Goal: Information Seeking & Learning: Learn about a topic

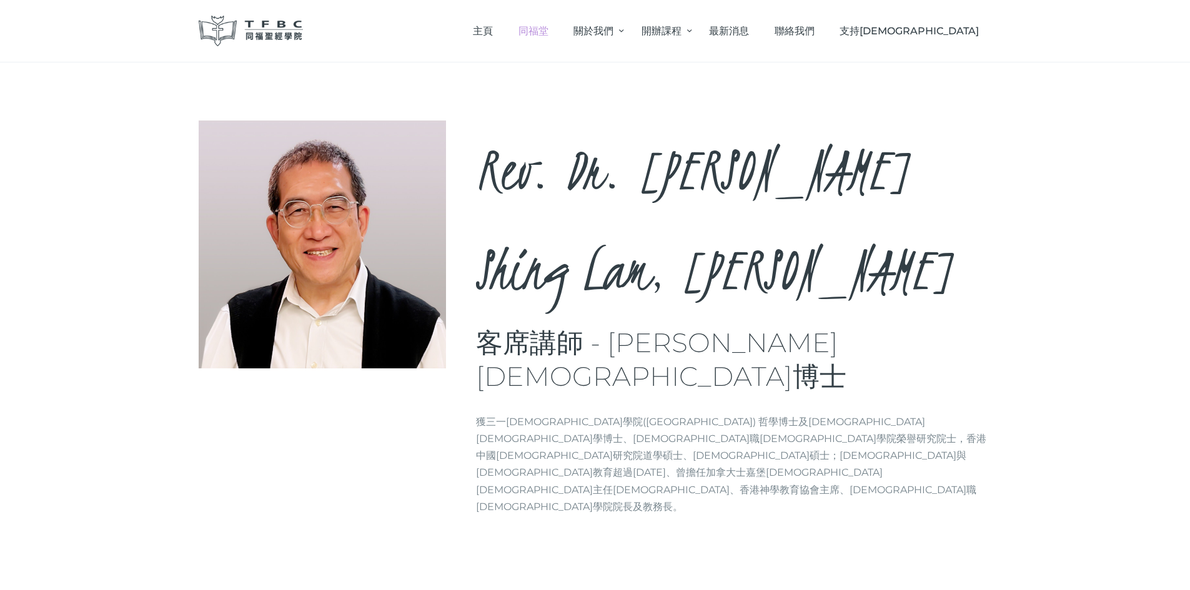
click at [548, 28] on span "同福堂" at bounding box center [533, 31] width 30 height 12
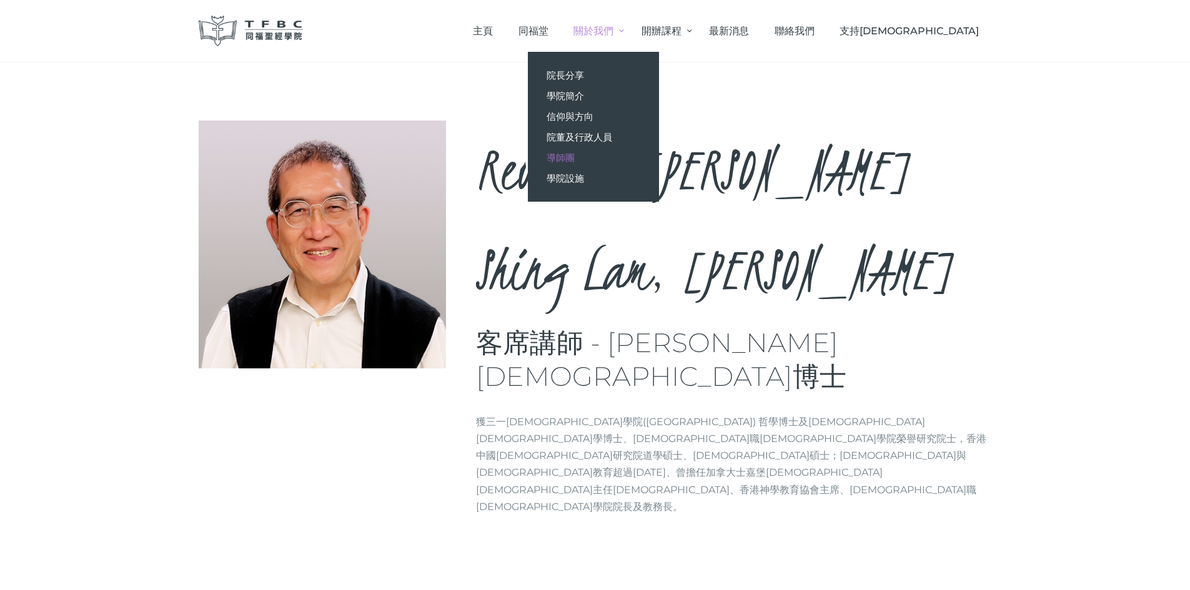
click at [575, 155] on span "導師團" at bounding box center [561, 158] width 28 height 12
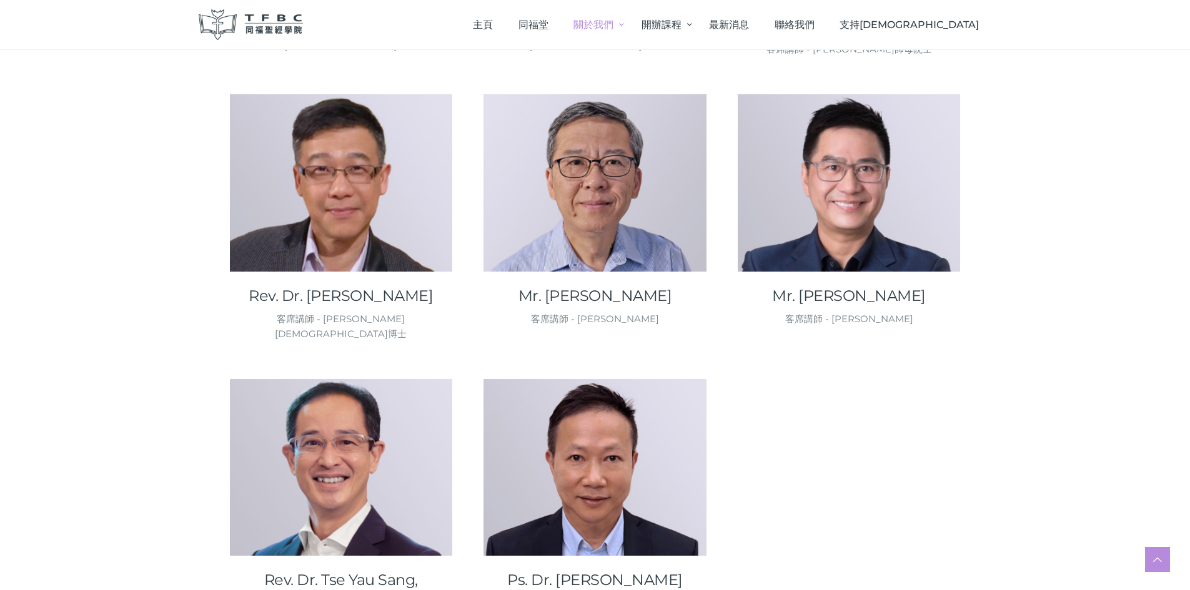
scroll to position [1687, 0]
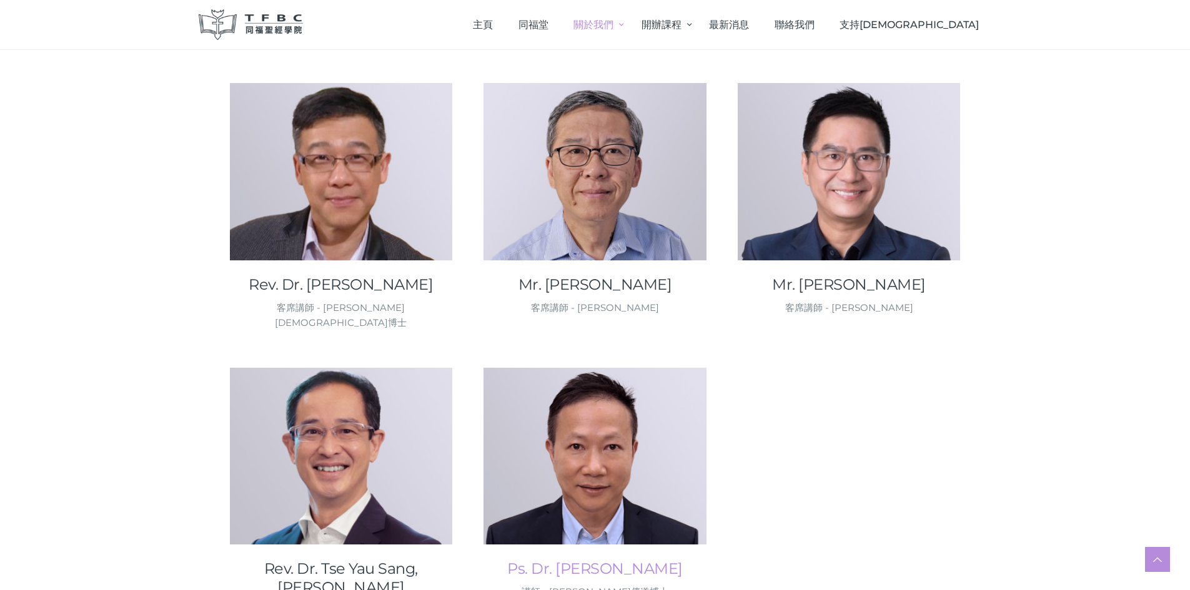
click at [595, 560] on link "Ps. Dr. [PERSON_NAME]" at bounding box center [594, 569] width 223 height 19
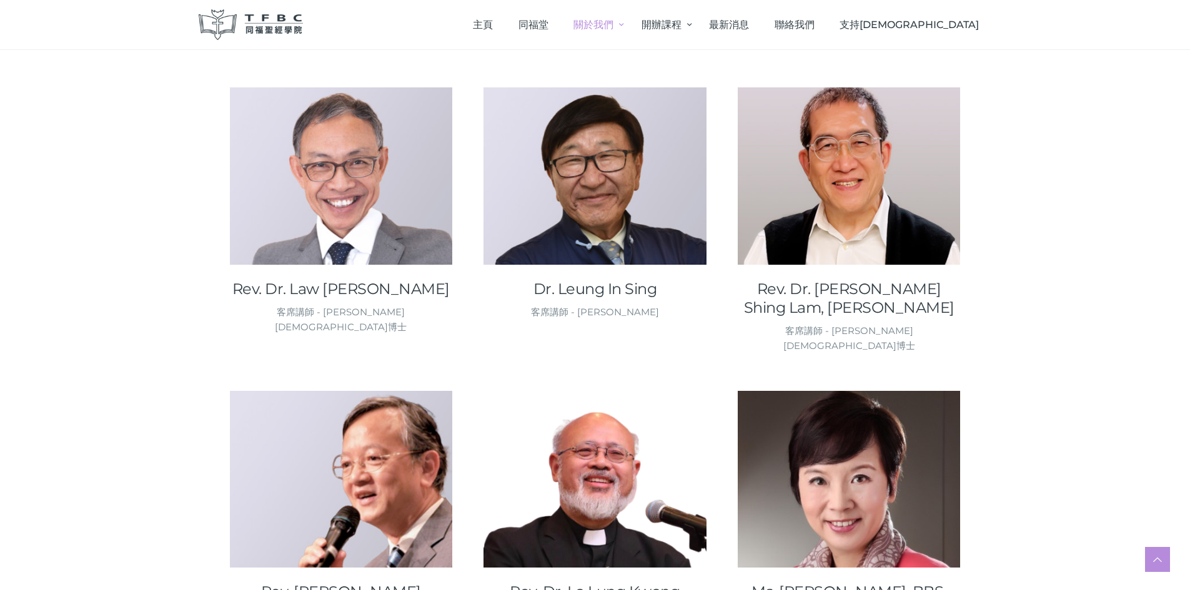
scroll to position [999, 0]
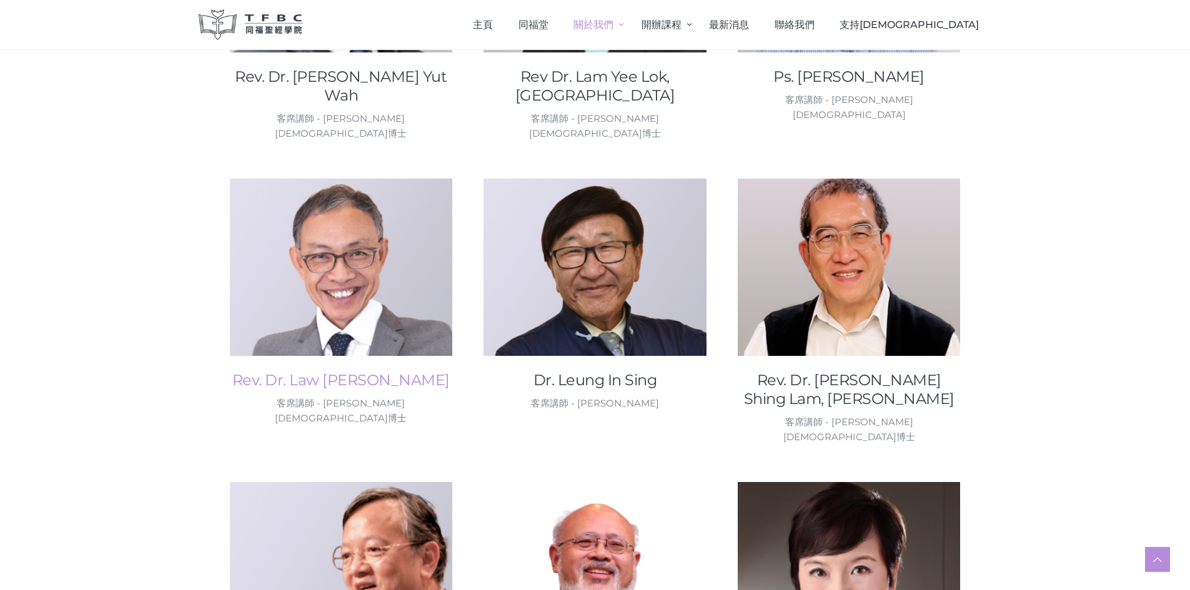
click at [360, 371] on link "Rev. Dr. Law Sheck Kin, Kenneth" at bounding box center [341, 380] width 223 height 19
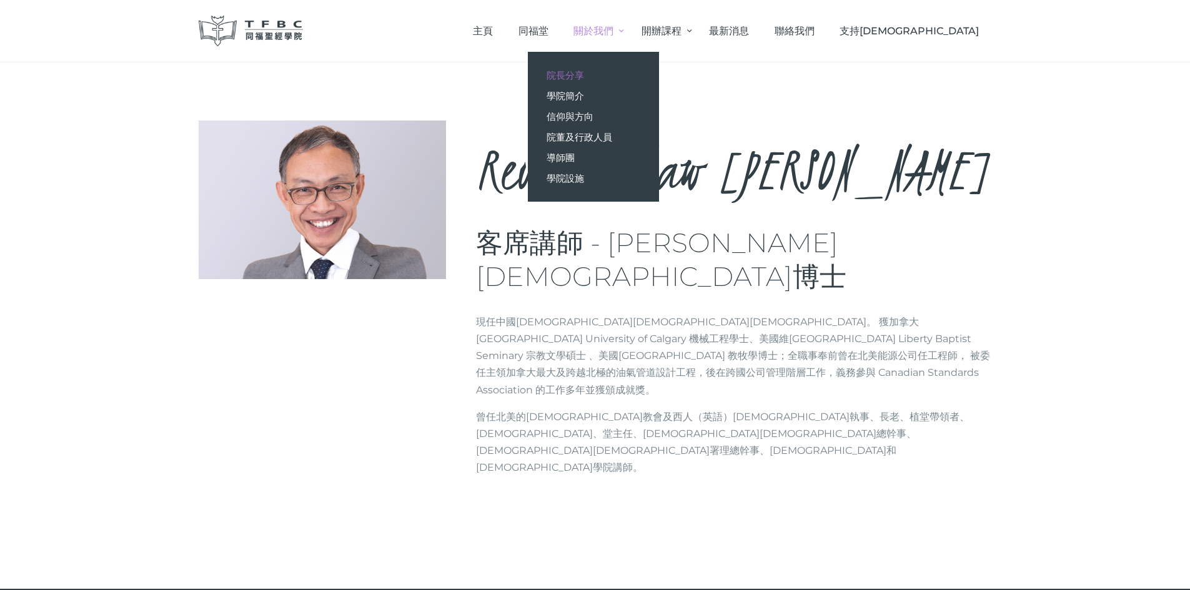
click at [584, 74] on span "院長分享" at bounding box center [565, 75] width 37 height 12
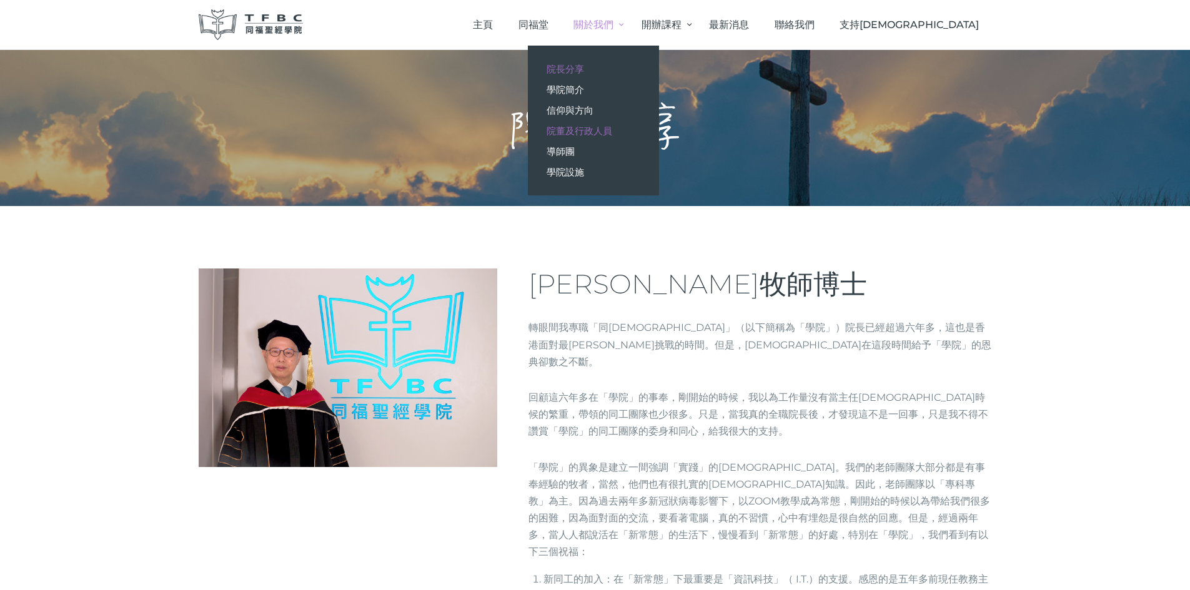
click at [612, 129] on span "院董及行政人員" at bounding box center [580, 131] width 66 height 12
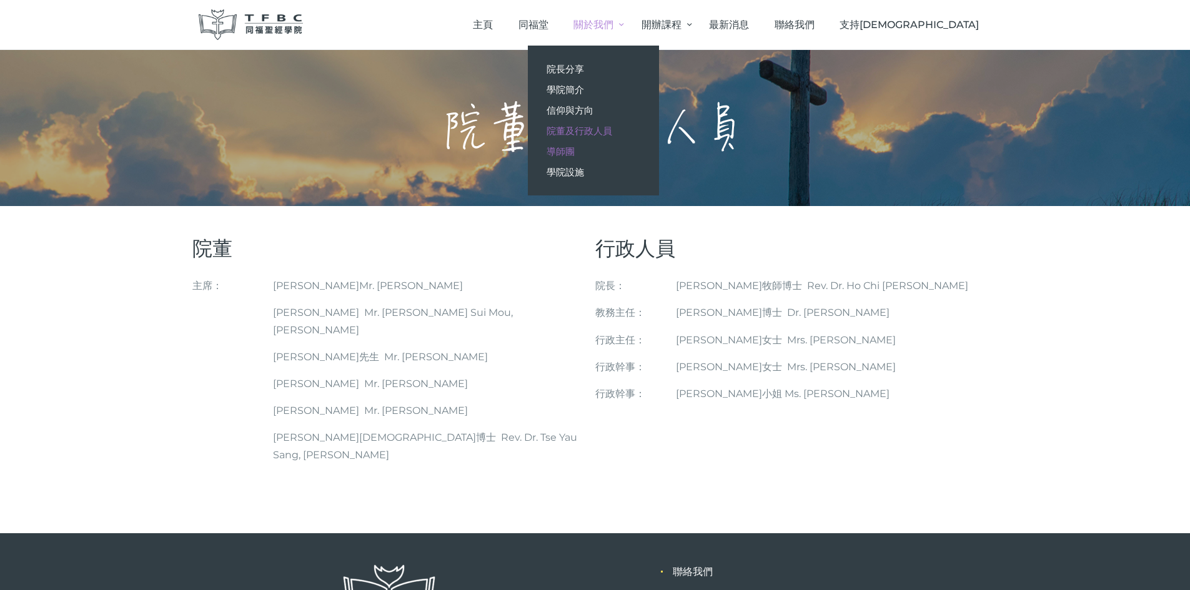
click at [575, 146] on span "導師團" at bounding box center [561, 152] width 28 height 12
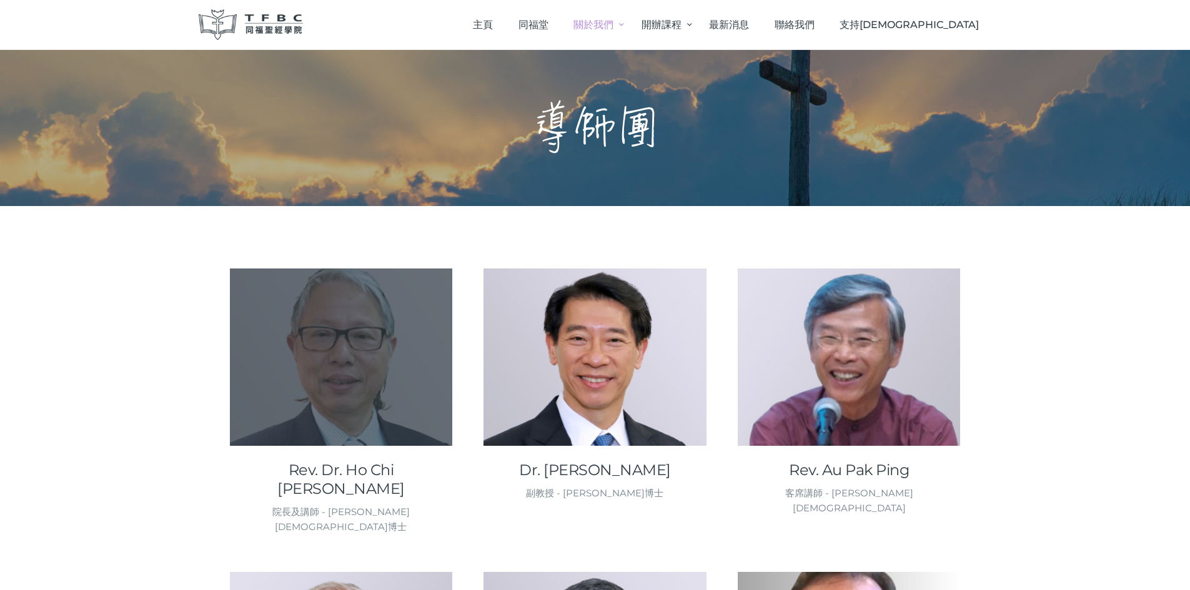
click at [389, 399] on div at bounding box center [341, 357] width 223 height 177
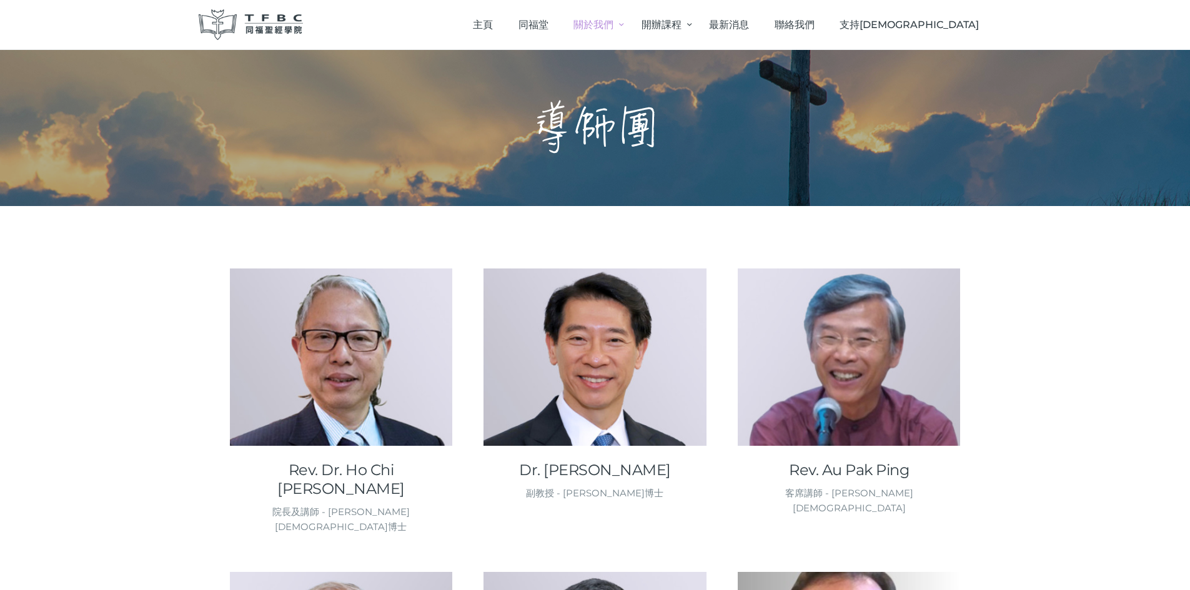
click at [352, 463] on link "Rev. Dr. Ho Chi [PERSON_NAME]" at bounding box center [341, 479] width 223 height 37
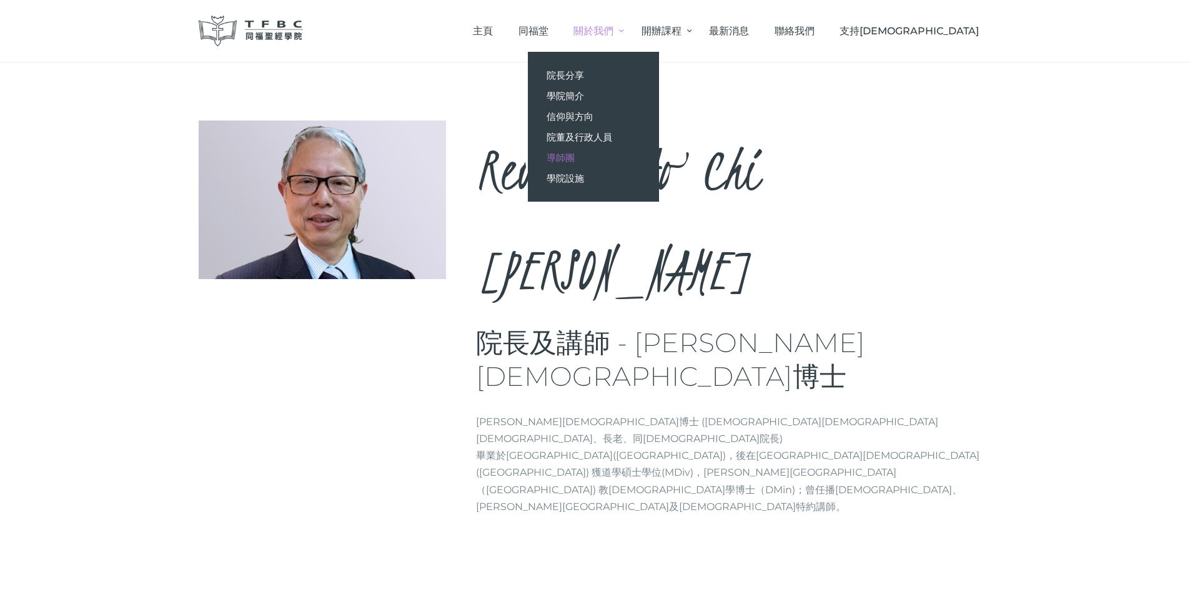
click at [575, 156] on span "導師團" at bounding box center [561, 158] width 28 height 12
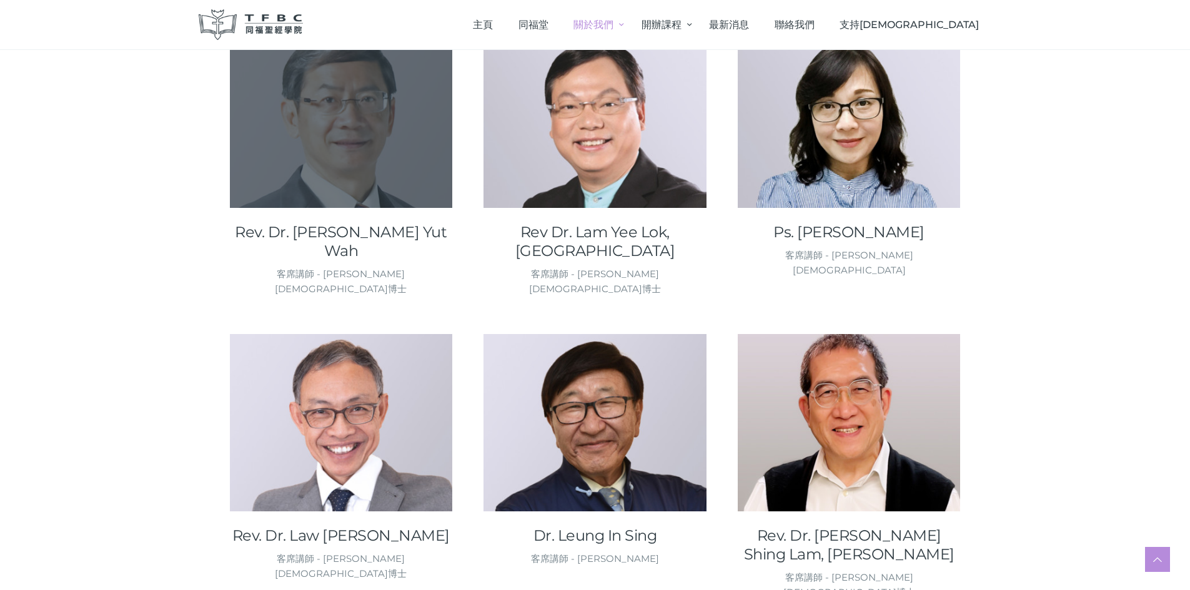
scroll to position [875, 0]
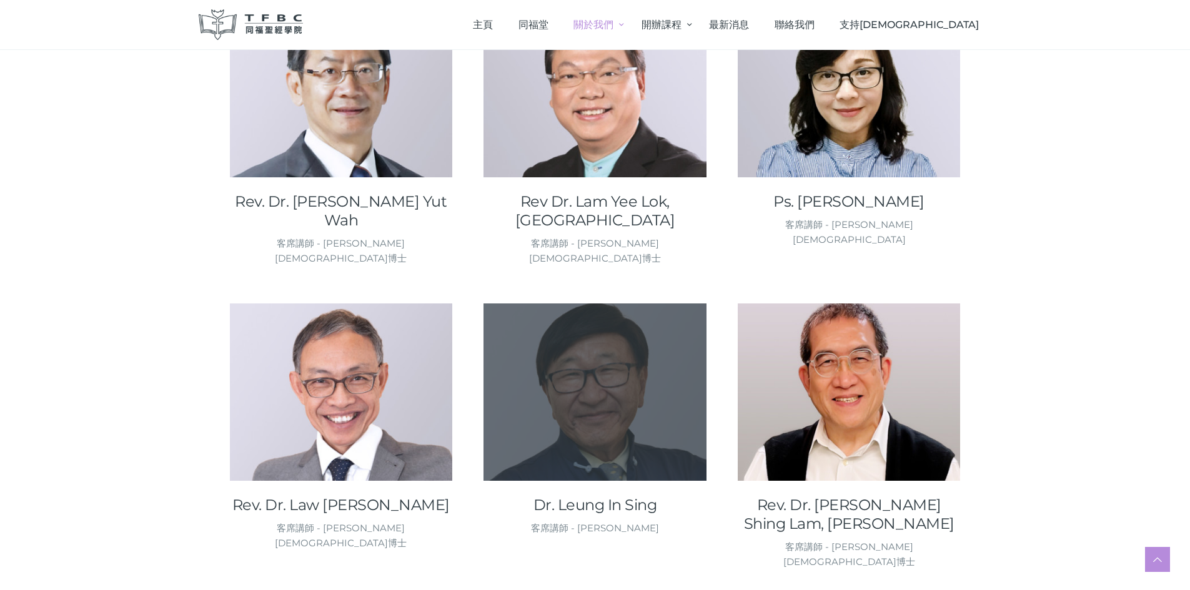
click at [585, 468] on div at bounding box center [594, 474] width 223 height 12
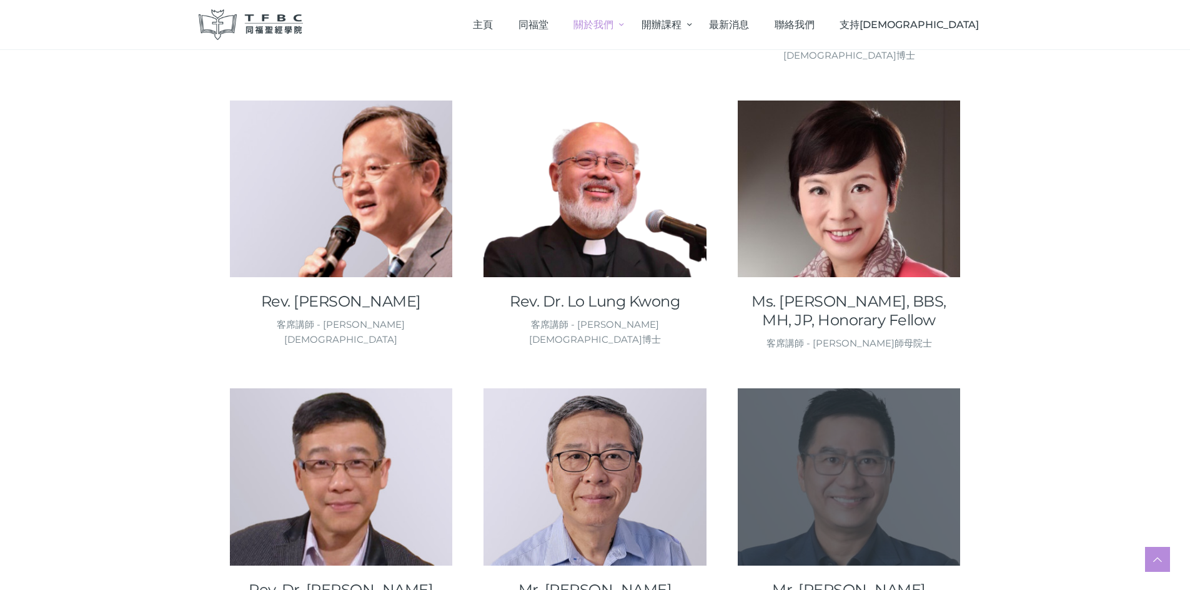
scroll to position [1437, 0]
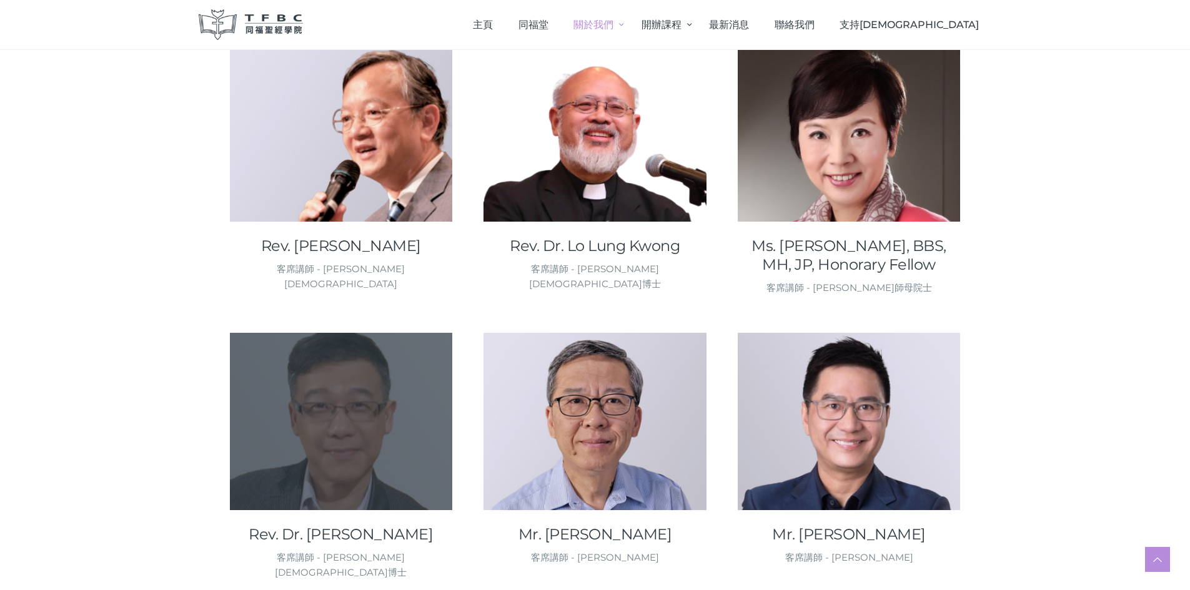
click at [354, 498] on div at bounding box center [341, 504] width 223 height 12
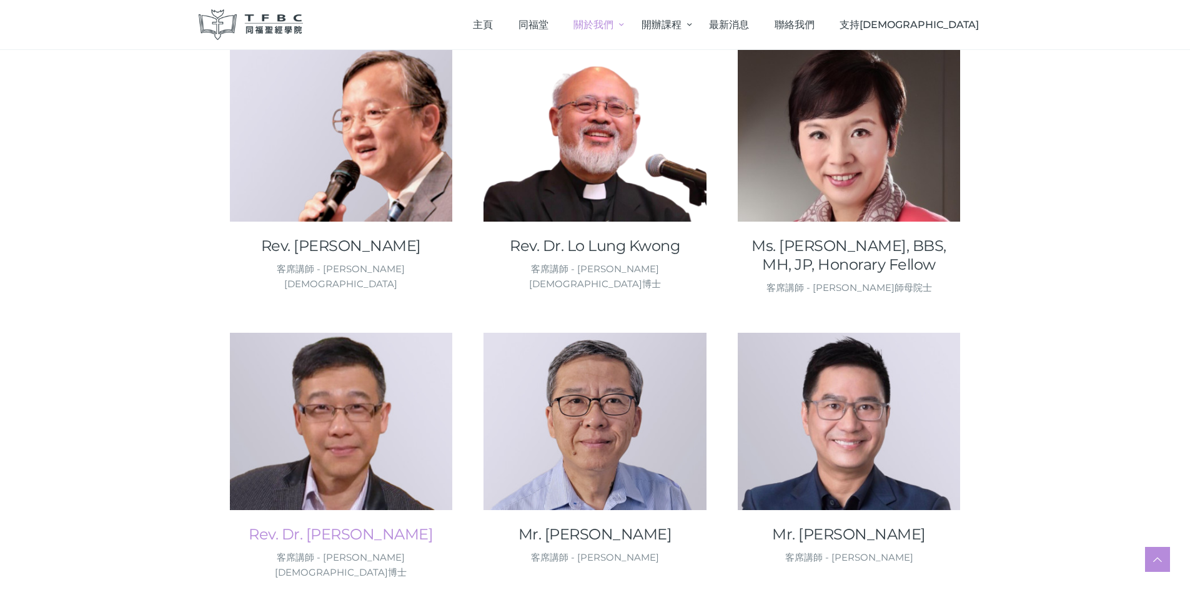
click at [359, 525] on link "Rev. Dr. Mok Shu Kin, Joseph" at bounding box center [341, 534] width 223 height 19
